Goal: Check status: Check status

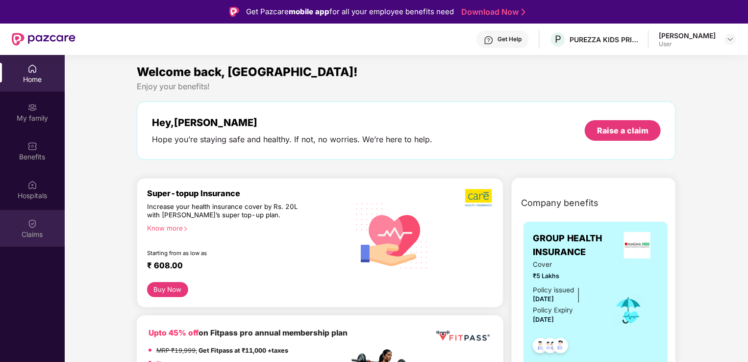
click at [26, 225] on div "Claims" at bounding box center [32, 228] width 65 height 37
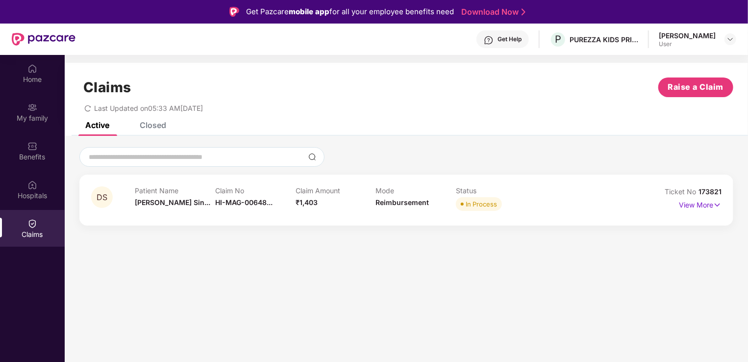
click at [162, 123] on div "Closed" at bounding box center [153, 125] width 26 height 10
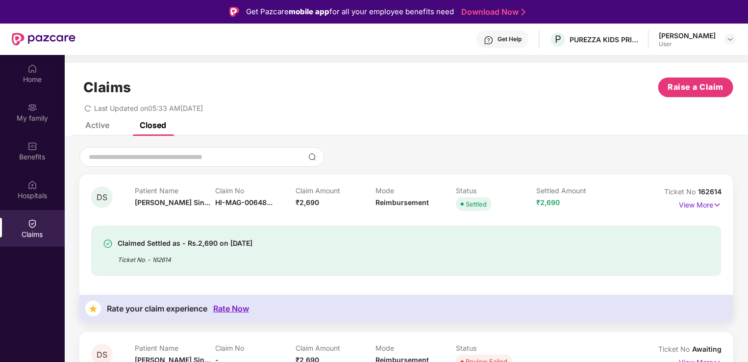
click at [100, 131] on div "Active" at bounding box center [90, 125] width 39 height 22
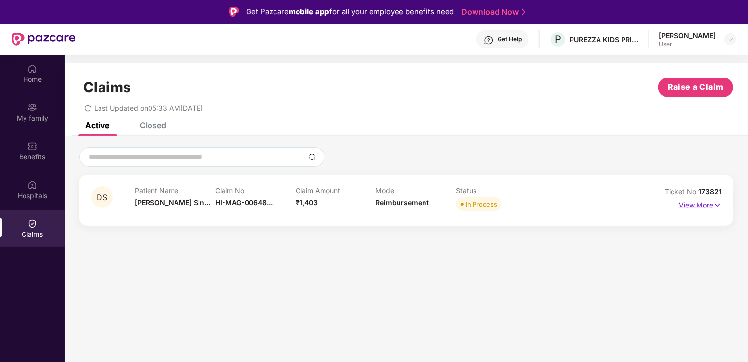
click at [704, 203] on p "View More" at bounding box center [700, 203] width 43 height 13
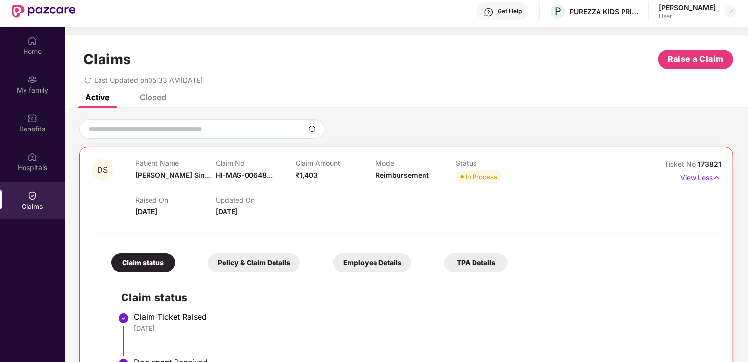
scroll to position [55, 0]
